Goal: Task Accomplishment & Management: Manage account settings

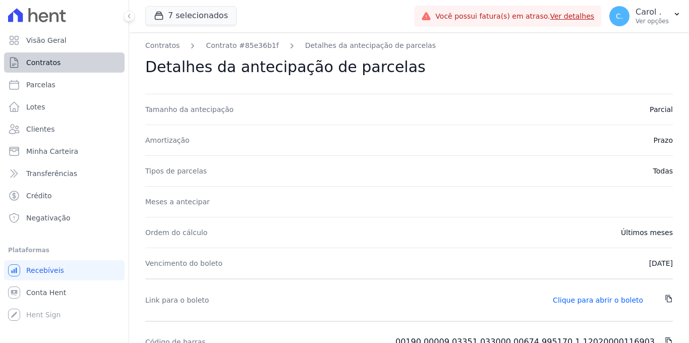
scroll to position [65, 0]
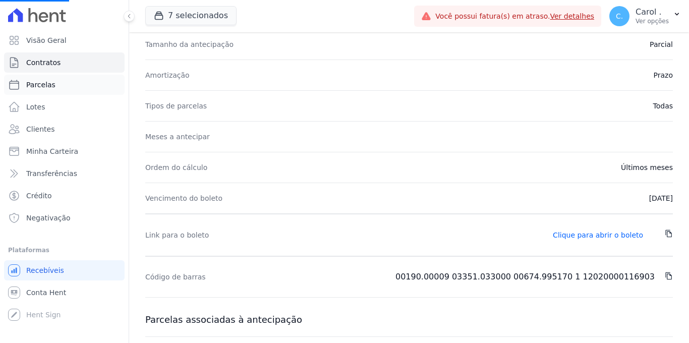
click at [68, 84] on link "Parcelas" at bounding box center [64, 85] width 121 height 20
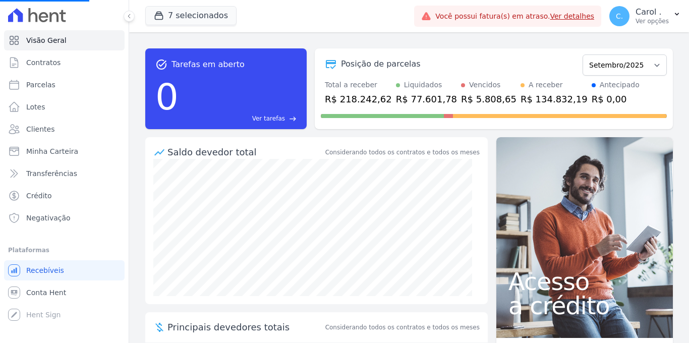
select select
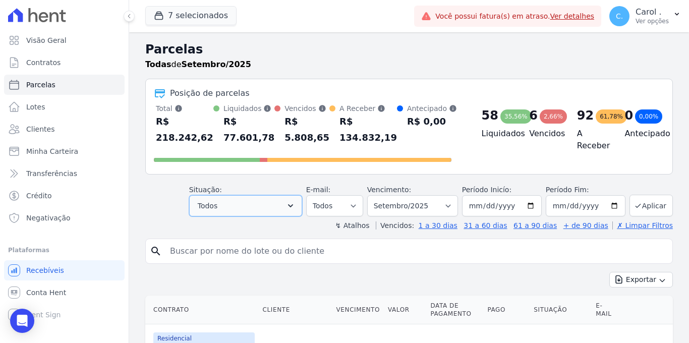
click at [260, 208] on button "Todos" at bounding box center [245, 205] width 113 height 21
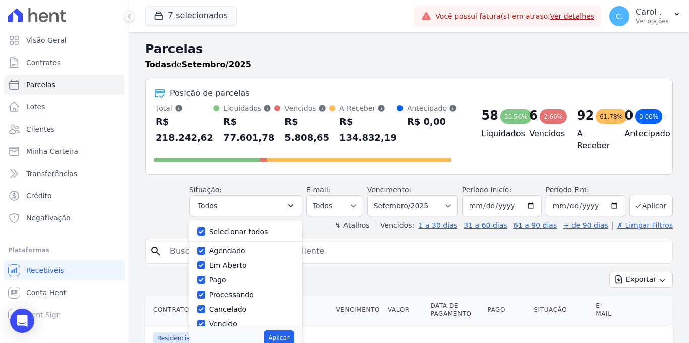
click at [200, 227] on div at bounding box center [201, 232] width 8 height 10
click at [202, 228] on input "Selecionar todos" at bounding box center [201, 232] width 8 height 8
checkbox input "false"
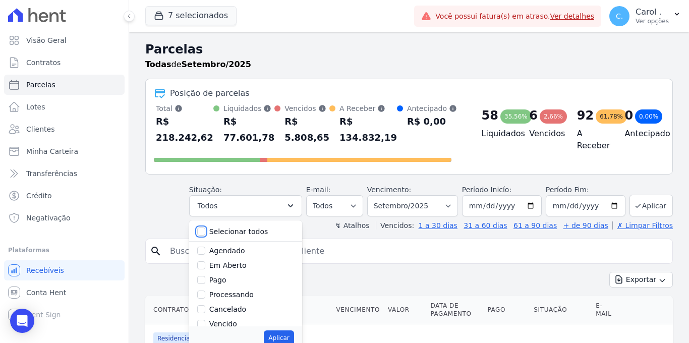
checkbox input "false"
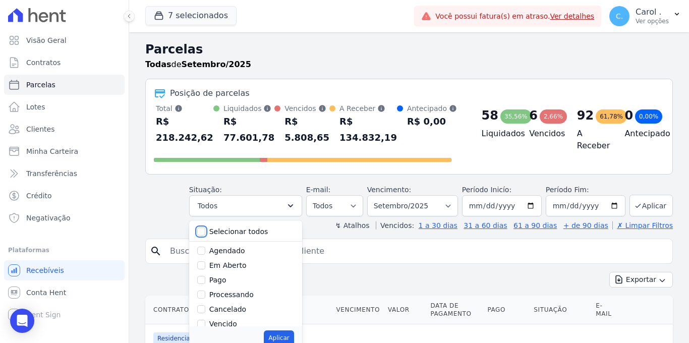
checkbox input "false"
click at [205, 322] on input "Vencido" at bounding box center [201, 324] width 8 height 8
checkbox input "true"
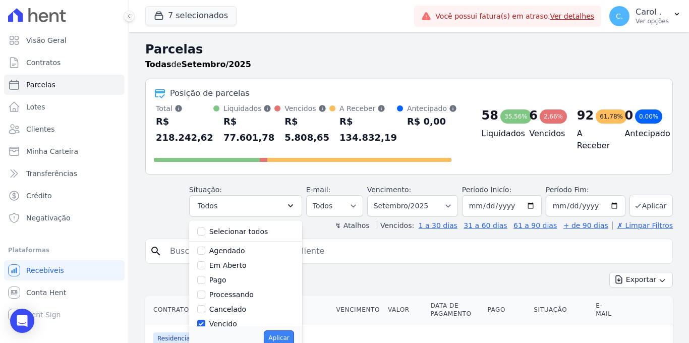
click at [280, 343] on button "Aplicar" at bounding box center [279, 338] width 30 height 15
select select "overdue"
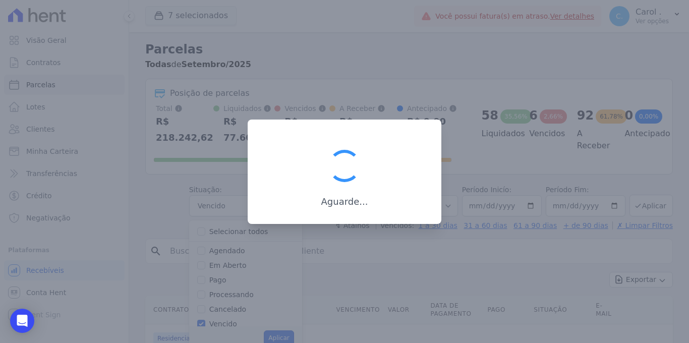
scroll to position [15, 0]
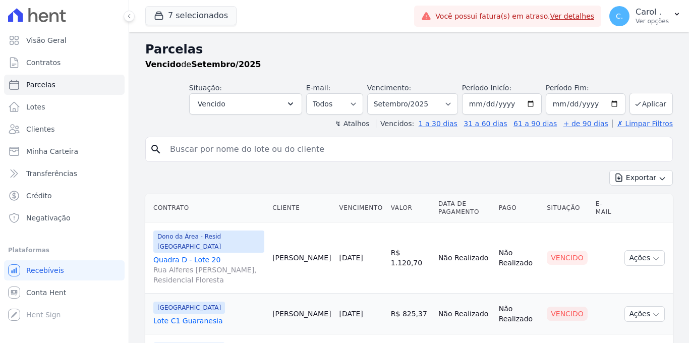
select select
click at [58, 39] on span "Visão Geral" at bounding box center [46, 40] width 40 height 10
click at [59, 39] on span "Visão Geral" at bounding box center [46, 40] width 40 height 10
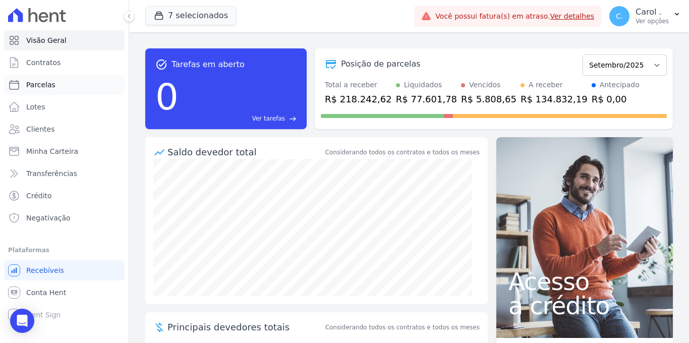
click at [58, 77] on link "Parcelas" at bounding box center [64, 85] width 121 height 20
select select
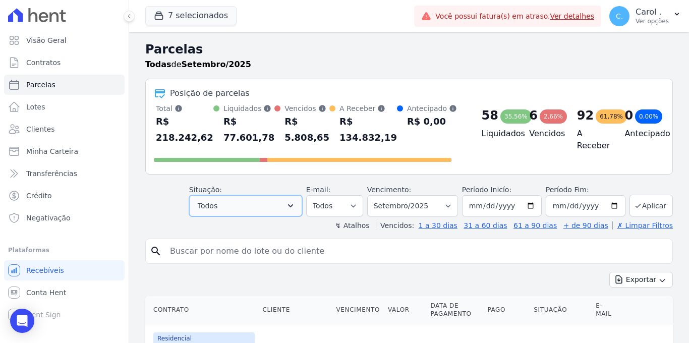
click at [251, 196] on button "Todos" at bounding box center [245, 205] width 113 height 21
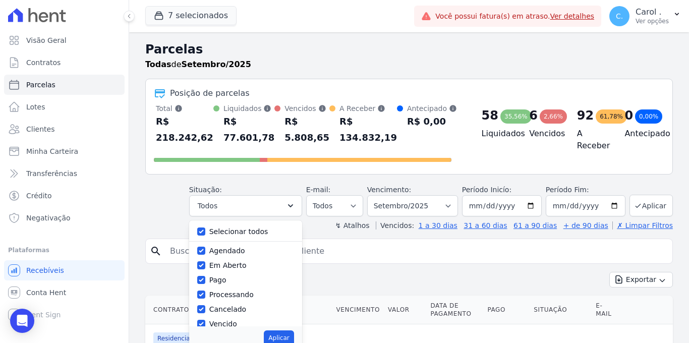
click at [208, 230] on div "Selecionar todos" at bounding box center [245, 232] width 97 height 15
click at [205, 234] on input "Selecionar todos" at bounding box center [201, 232] width 8 height 8
checkbox input "false"
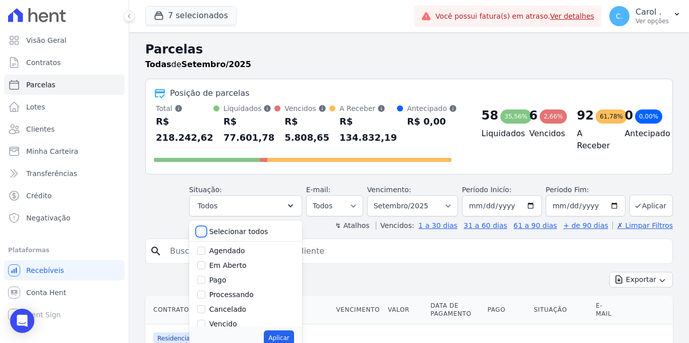
checkbox input "false"
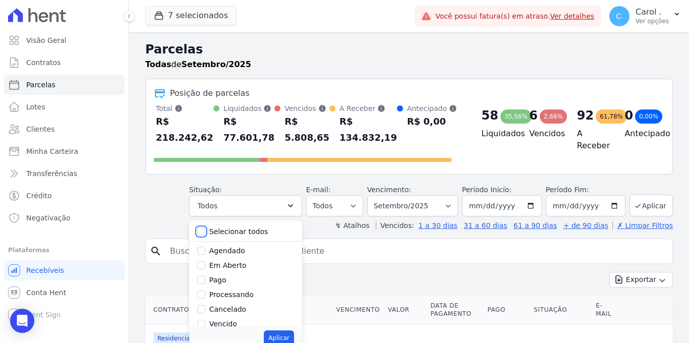
checkbox input "false"
click at [203, 327] on div "Aplicar" at bounding box center [245, 338] width 113 height 23
click at [205, 320] on input "Vencido" at bounding box center [201, 324] width 8 height 8
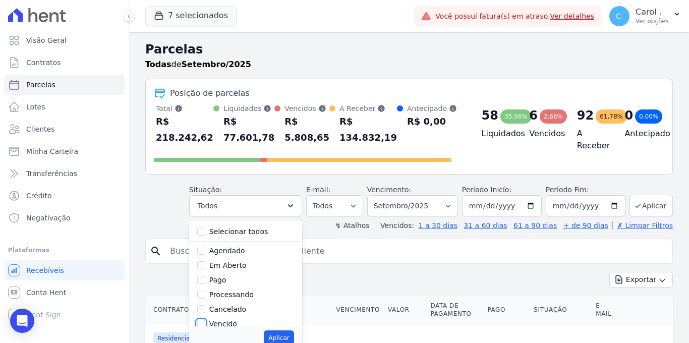
checkbox input "true"
click at [281, 338] on button "Aplicar" at bounding box center [279, 338] width 30 height 15
select select "overdue"
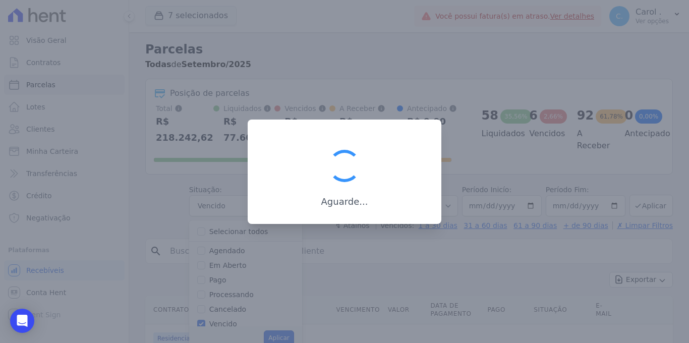
scroll to position [15, 0]
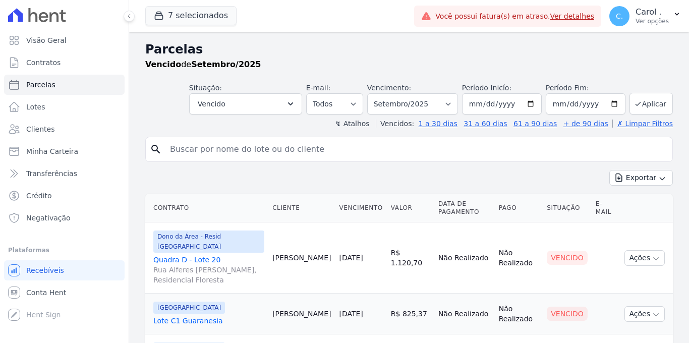
select select
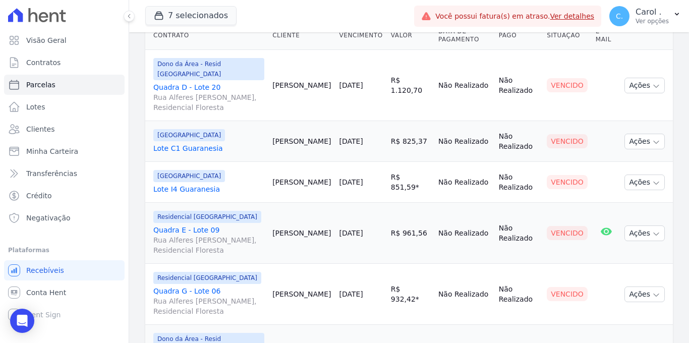
scroll to position [171, 0]
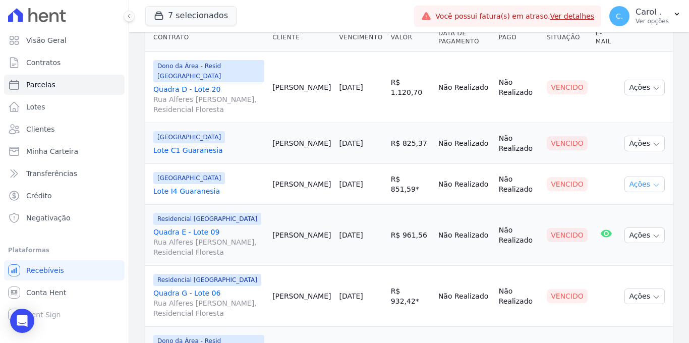
click at [644, 185] on button "Ações" at bounding box center [645, 185] width 40 height 16
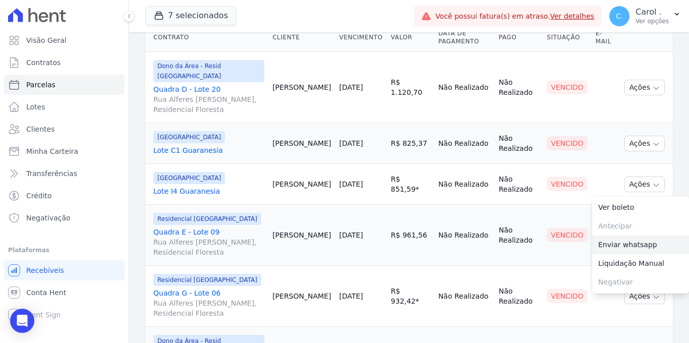
click at [617, 248] on link "Enviar whatsapp" at bounding box center [641, 245] width 97 height 19
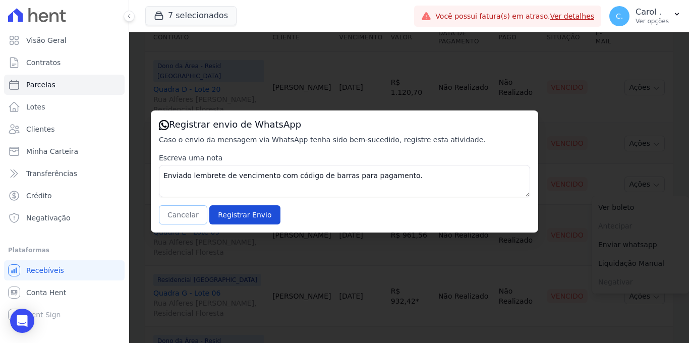
click at [181, 213] on button "Cancelar" at bounding box center [183, 214] width 48 height 19
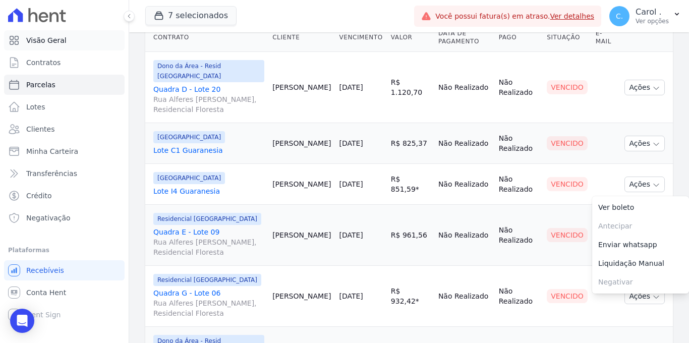
click at [68, 34] on link "Visão Geral" at bounding box center [64, 40] width 121 height 20
